Goal: Check status: Check status

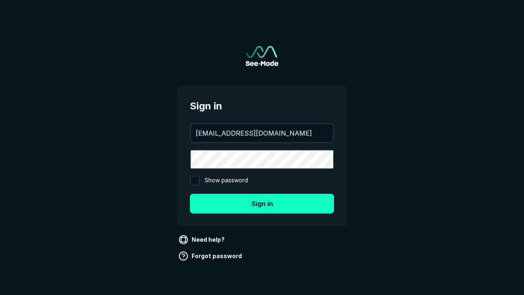
click at [262, 203] on button "Sign in" at bounding box center [262, 203] width 144 height 20
